Goal: Task Accomplishment & Management: Manage account settings

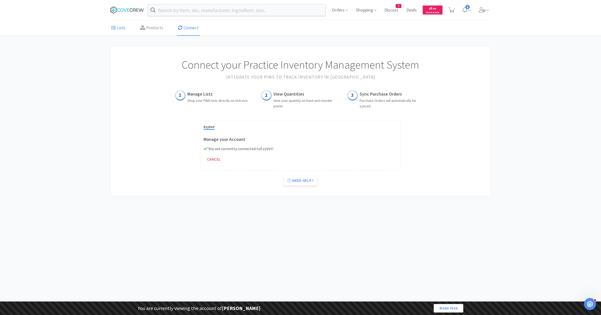
click at [120, 27] on link "Lists" at bounding box center [118, 28] width 16 height 15
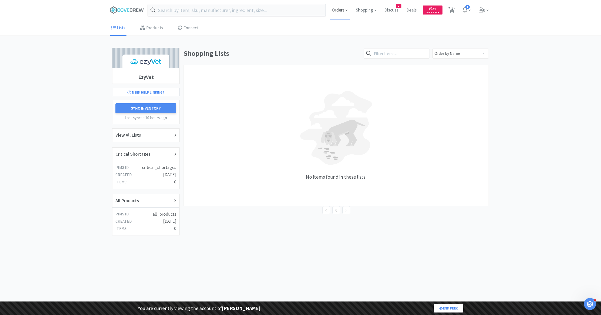
click at [343, 8] on span "Orders" at bounding box center [340, 10] width 20 height 20
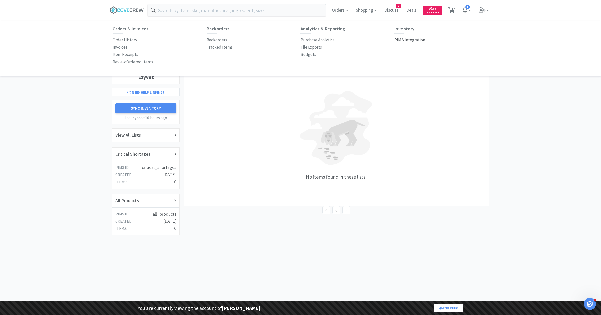
click at [413, 39] on p "PIMS Integration" at bounding box center [410, 40] width 31 height 7
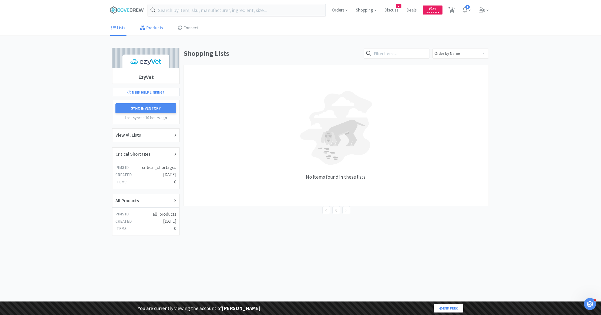
click at [156, 27] on link "Products" at bounding box center [151, 28] width 25 height 15
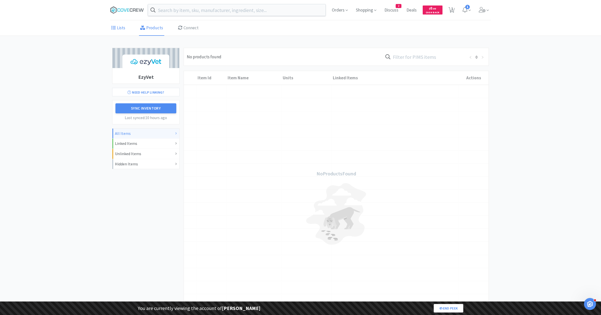
click at [120, 32] on link "Lists" at bounding box center [118, 28] width 16 height 15
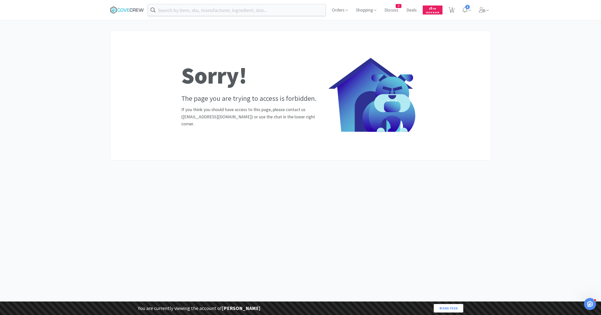
click at [187, 103] on h2 "The page you are trying to access is forbidden." at bounding box center [249, 98] width 136 height 9
copy h2 "The page you are trying to access is forbidden."
click at [400, 123] on img at bounding box center [370, 95] width 100 height 100
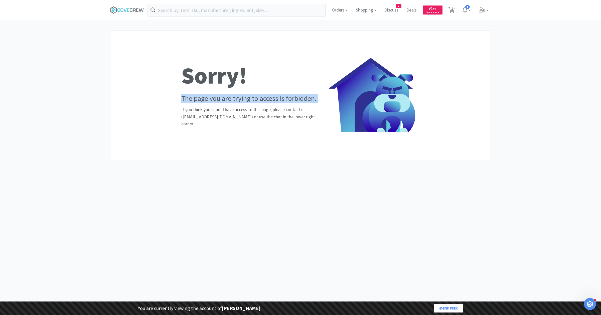
click at [377, 193] on body "Orders Shopping Discuss Discuss 2 Deals Deals $ 0 . 00 Cash Back 1 1 1 Sorry! T…" at bounding box center [300, 157] width 601 height 315
click at [126, 13] on icon at bounding box center [127, 10] width 34 height 8
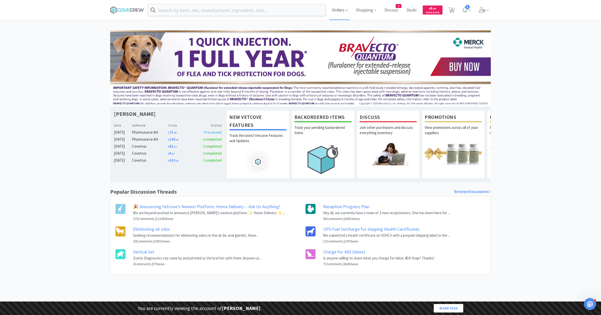
click at [330, 8] on span "Orders" at bounding box center [340, 10] width 20 height 20
click at [341, 11] on span "Orders" at bounding box center [340, 10] width 20 height 20
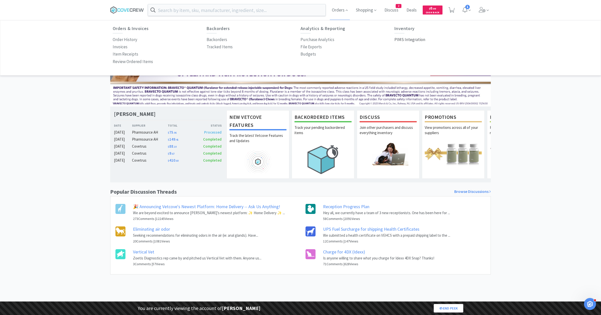
click at [414, 39] on p "PIMS Integration" at bounding box center [410, 39] width 31 height 7
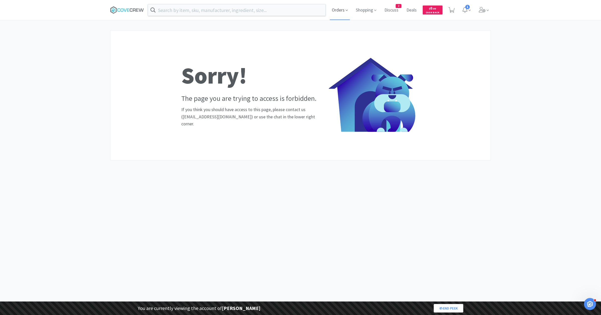
click at [332, 12] on span "Orders" at bounding box center [340, 10] width 20 height 20
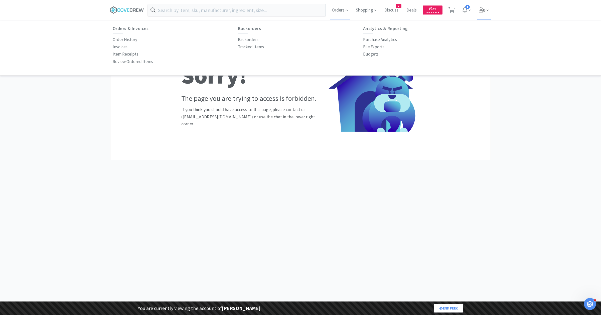
click at [484, 15] on span at bounding box center [484, 10] width 14 height 20
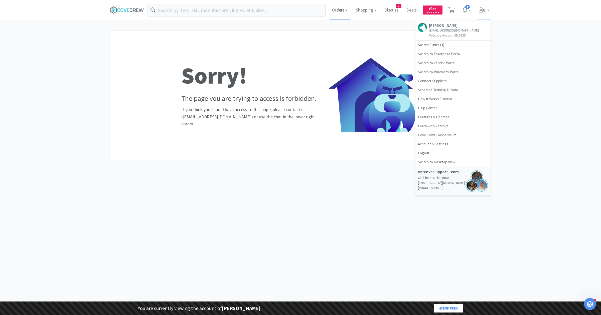
click at [341, 14] on span "Orders" at bounding box center [340, 10] width 20 height 20
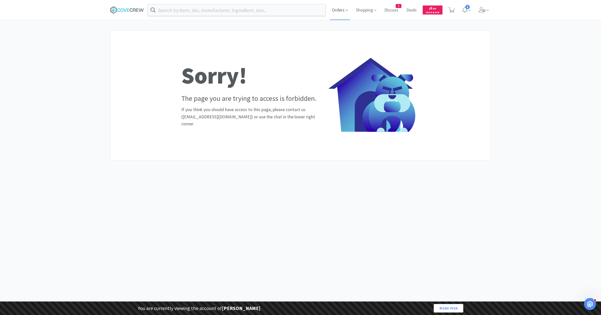
click at [334, 13] on span "Orders" at bounding box center [340, 10] width 20 height 20
click at [138, 11] on icon at bounding box center [127, 10] width 34 height 8
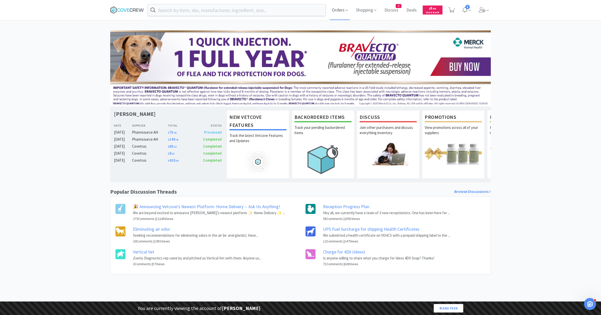
click at [333, 3] on span "Orders" at bounding box center [340, 10] width 20 height 20
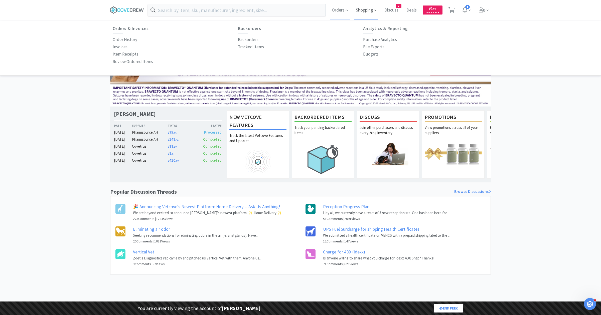
click at [365, 15] on span "Shopping" at bounding box center [366, 10] width 25 height 20
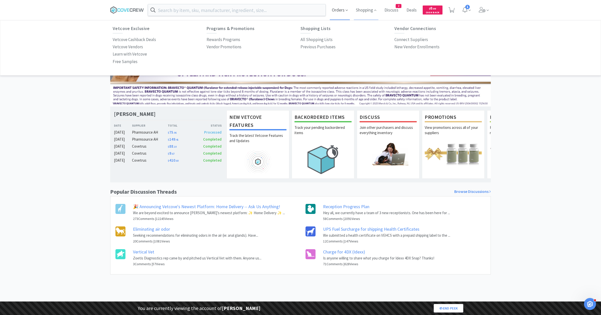
click at [330, 14] on span "Orders" at bounding box center [340, 10] width 20 height 20
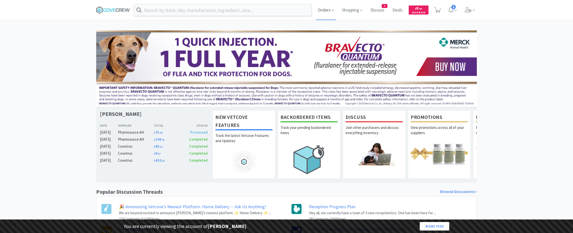
click at [325, 9] on span "Orders" at bounding box center [326, 10] width 20 height 20
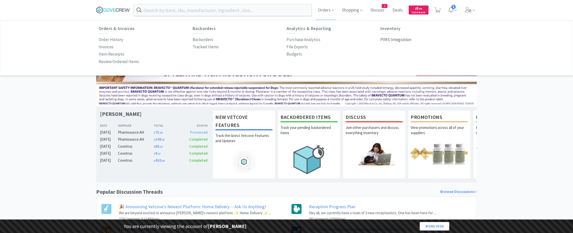
click at [389, 39] on p "PIMS Integration" at bounding box center [396, 39] width 31 height 7
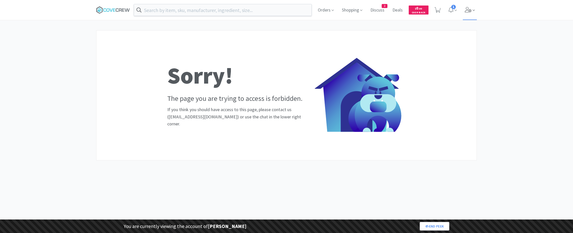
click at [466, 9] on icon at bounding box center [468, 10] width 7 height 6
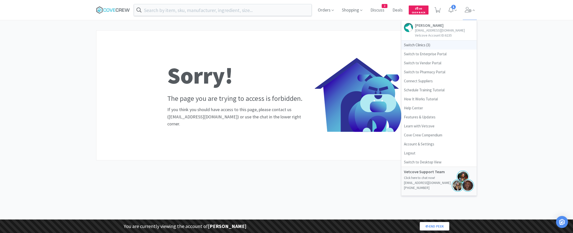
click at [437, 44] on span "Switch Clinics ( 3 )" at bounding box center [439, 45] width 75 height 9
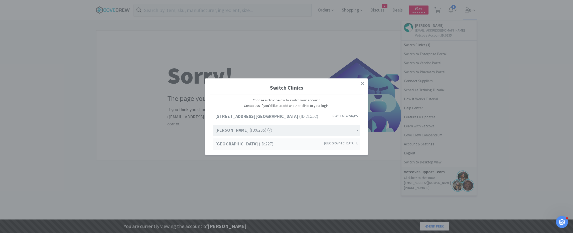
click at [250, 146] on strong "Petcove Animal Hospital" at bounding box center [237, 144] width 44 height 6
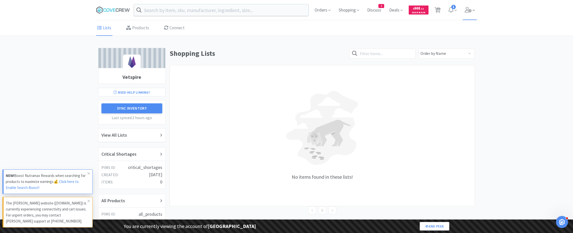
click at [465, 11] on icon at bounding box center [468, 10] width 7 height 6
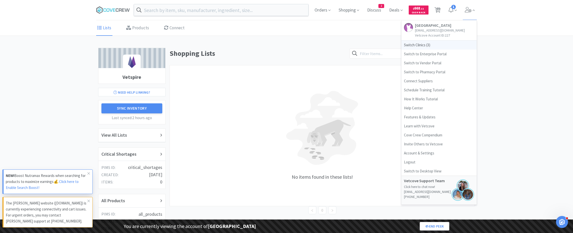
click at [423, 46] on span "Switch Clinics ( 3 )" at bounding box center [439, 45] width 75 height 9
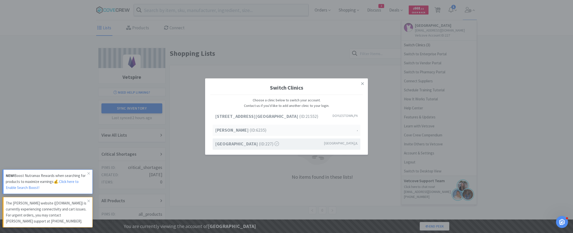
click at [272, 130] on div "[PERSON_NAME] (ID: 6235 ) ," at bounding box center [287, 130] width 148 height 11
